Goal: Entertainment & Leisure: Consume media (video, audio)

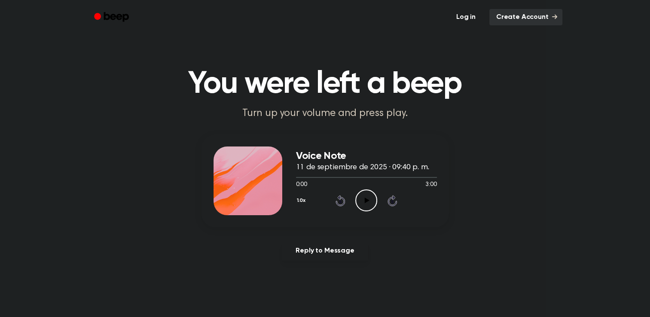
click at [365, 205] on icon "Play Audio" at bounding box center [366, 200] width 22 height 22
click at [367, 204] on icon "Play Audio" at bounding box center [366, 200] width 22 height 22
click at [369, 200] on icon "Pause Audio" at bounding box center [366, 200] width 22 height 22
click at [360, 202] on icon "Play Audio" at bounding box center [366, 200] width 22 height 22
click at [373, 199] on icon "Pause Audio" at bounding box center [366, 200] width 22 height 22
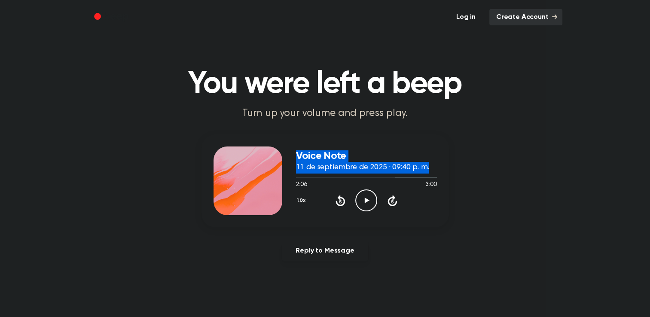
drag, startPoint x: 311, startPoint y: 176, endPoint x: 272, endPoint y: 186, distance: 39.7
click at [272, 186] on div "Voice Note 11 de septiembre de 2025 · 09:40 p. m. 2:06 3:00 Your browser does n…" at bounding box center [324, 180] width 247 height 93
drag, startPoint x: 272, startPoint y: 186, endPoint x: 311, endPoint y: 176, distance: 40.4
click at [311, 176] on div at bounding box center [366, 177] width 141 height 7
click at [306, 174] on div at bounding box center [306, 174] width 0 height 0
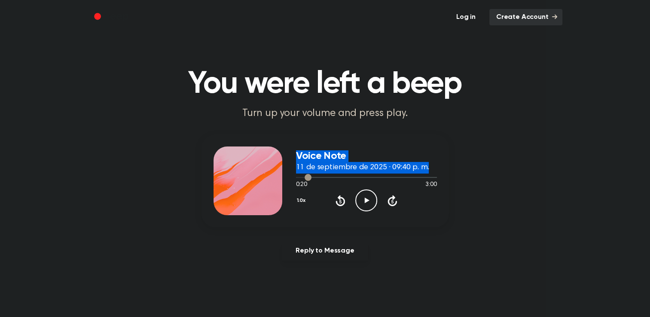
click at [301, 176] on div at bounding box center [366, 177] width 141 height 7
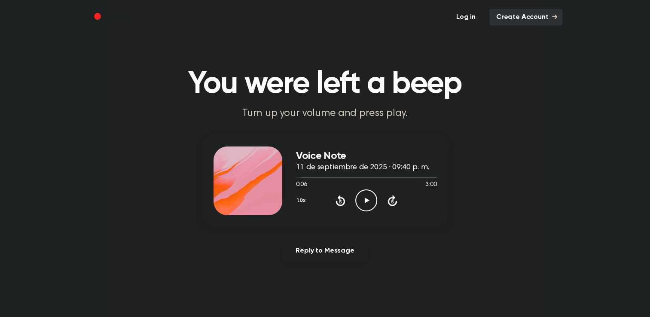
click at [362, 201] on icon "Play Audio" at bounding box center [366, 200] width 22 height 22
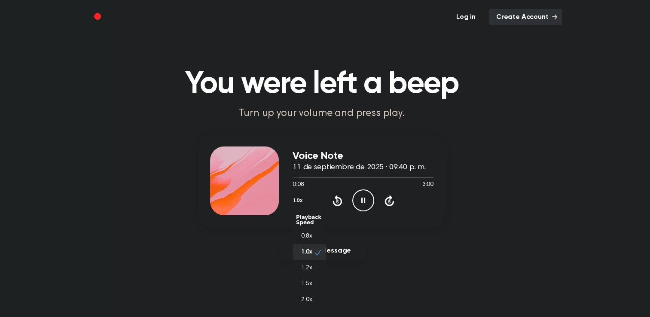
click at [300, 196] on button "1.0x" at bounding box center [298, 200] width 13 height 15
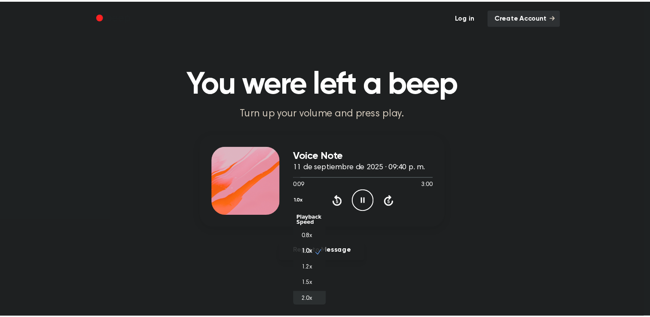
scroll to position [2, 0]
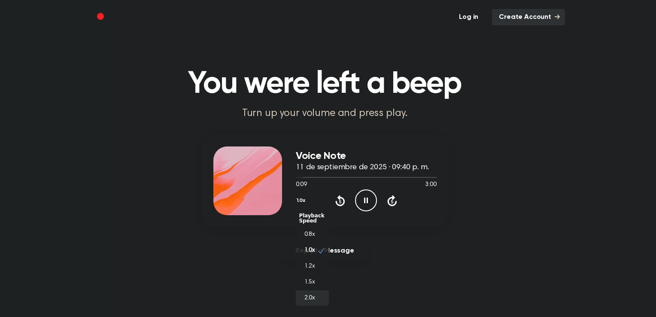
click at [312, 296] on span "2.0x" at bounding box center [310, 298] width 11 height 9
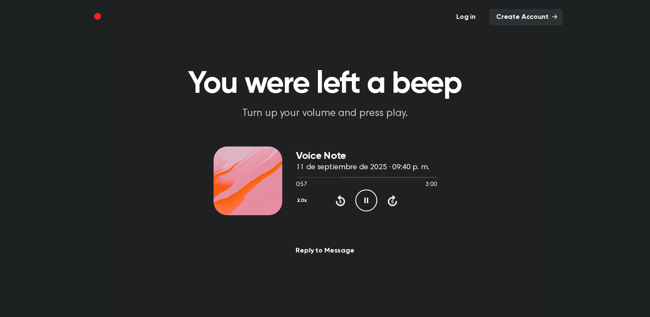
click at [367, 204] on icon "Pause Audio" at bounding box center [366, 200] width 22 height 22
click at [364, 197] on icon "Play Audio" at bounding box center [366, 200] width 22 height 22
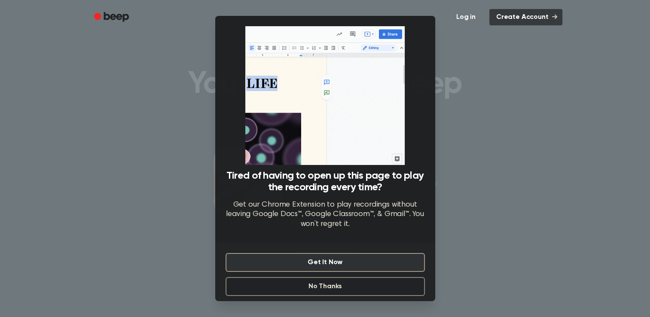
click at [351, 286] on button "No Thanks" at bounding box center [324, 286] width 199 height 19
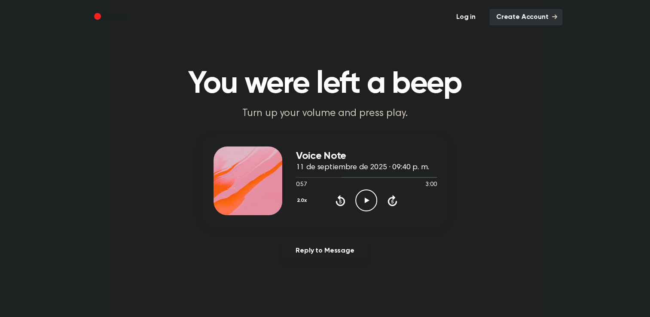
click at [360, 198] on icon "Play Audio" at bounding box center [366, 200] width 22 height 22
click at [363, 196] on icon "Pause Audio" at bounding box center [366, 200] width 22 height 22
click at [370, 190] on circle at bounding box center [366, 200] width 21 height 21
click at [361, 206] on icon "Pause Audio" at bounding box center [366, 200] width 22 height 22
click at [374, 201] on icon "Play Audio" at bounding box center [366, 200] width 22 height 22
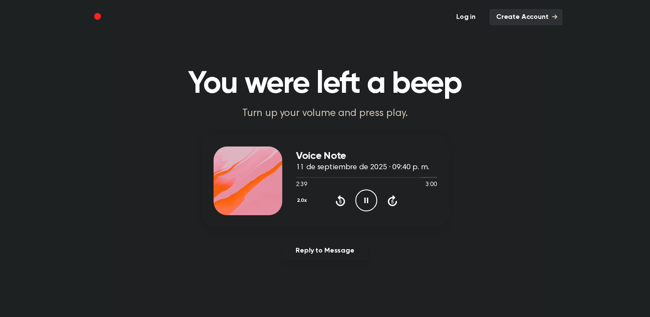
click at [367, 199] on icon at bounding box center [366, 201] width 4 height 6
click at [369, 201] on icon "Pause Audio" at bounding box center [366, 200] width 22 height 22
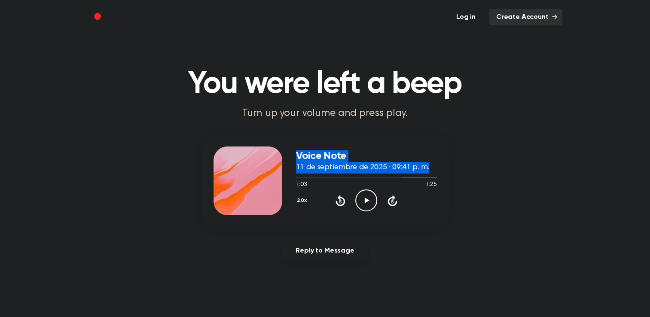
drag, startPoint x: 320, startPoint y: 179, endPoint x: 285, endPoint y: 185, distance: 35.2
click at [285, 185] on div "Voice Note 11 de septiembre de 2025 · 09:41 p. m. 1:03 1:25 Your browser does n…" at bounding box center [324, 180] width 247 height 93
drag, startPoint x: 285, startPoint y: 185, endPoint x: 325, endPoint y: 174, distance: 41.3
click at [325, 174] on div at bounding box center [366, 177] width 141 height 7
click at [298, 176] on div at bounding box center [366, 177] width 141 height 7
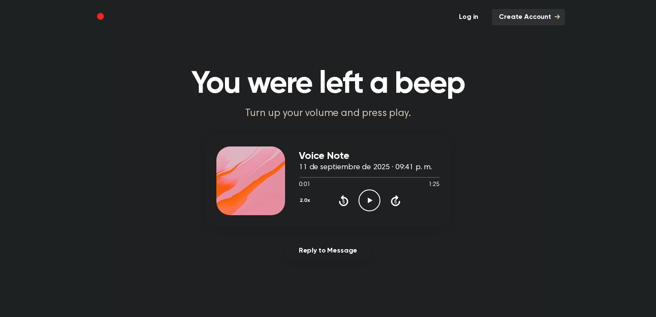
click at [302, 197] on button "2.0x" at bounding box center [306, 200] width 14 height 15
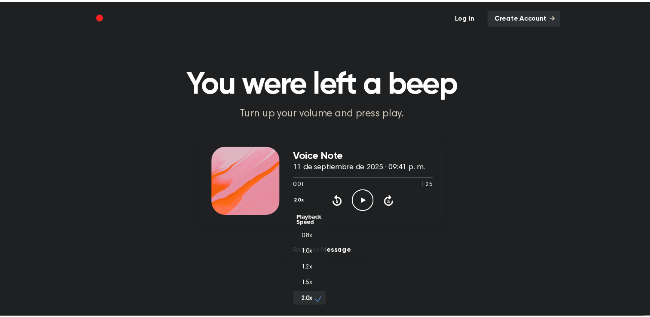
scroll to position [2, 0]
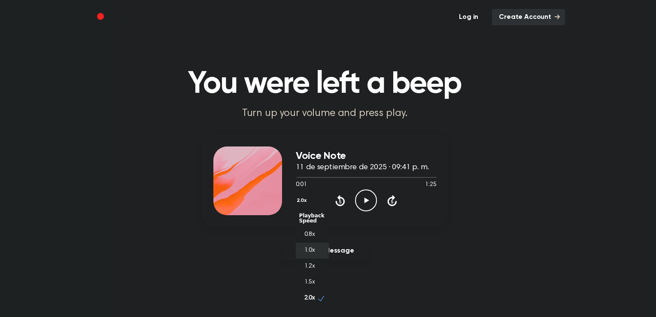
click at [314, 248] on span "1.0x" at bounding box center [310, 250] width 11 height 9
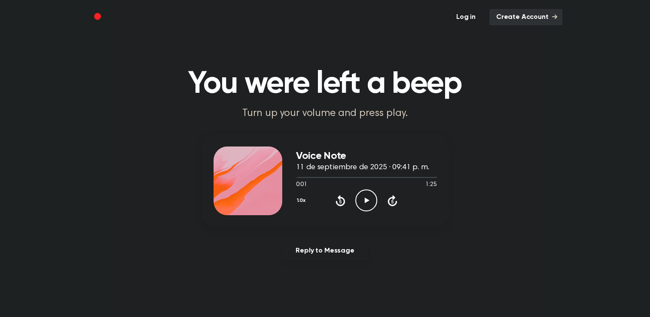
click at [374, 192] on icon "Play Audio" at bounding box center [366, 200] width 22 height 22
click at [368, 193] on icon "Pause Audio" at bounding box center [366, 200] width 22 height 22
